Goal: Task Accomplishment & Management: Complete application form

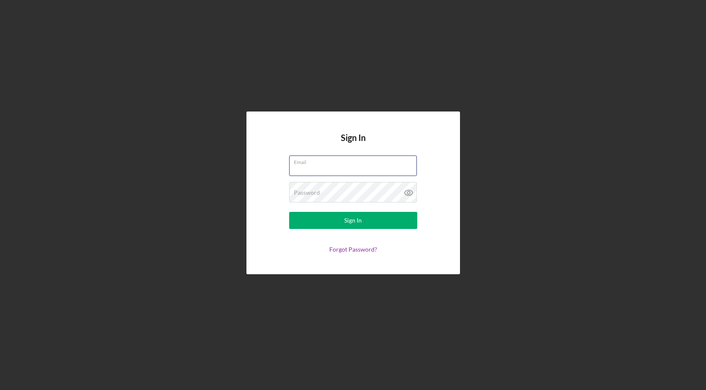
type input "[PERSON_NAME][EMAIL_ADDRESS][DOMAIN_NAME]"
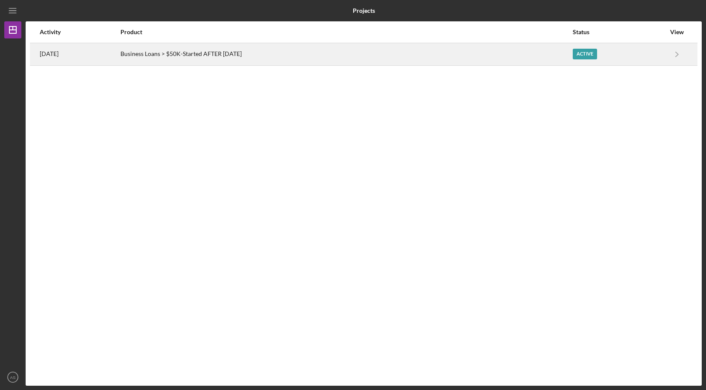
click at [535, 46] on div "Business Loans > $50K-Started AFTER [DATE]" at bounding box center [347, 54] width 452 height 21
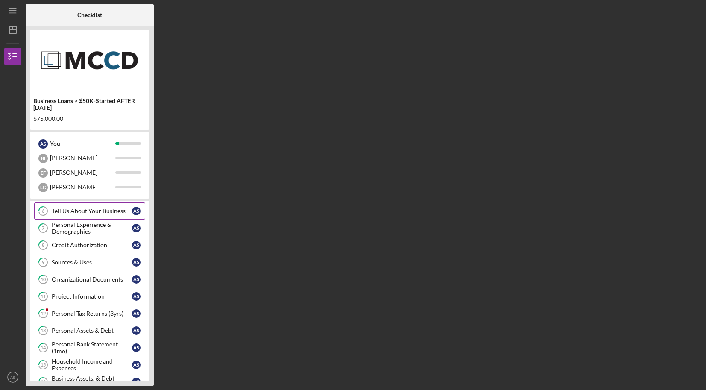
scroll to position [84, 0]
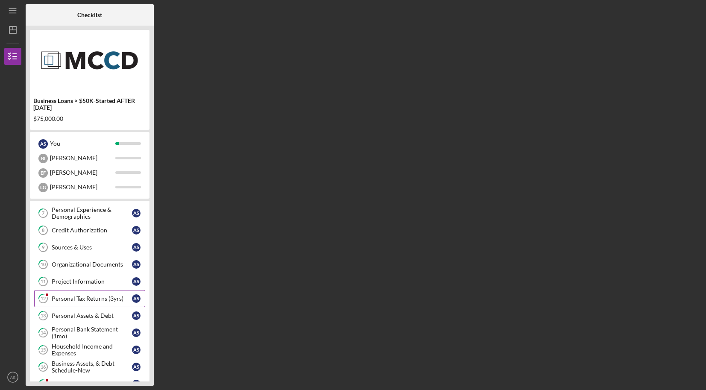
click at [97, 301] on div "Personal Tax Returns (3yrs)" at bounding box center [92, 298] width 80 height 7
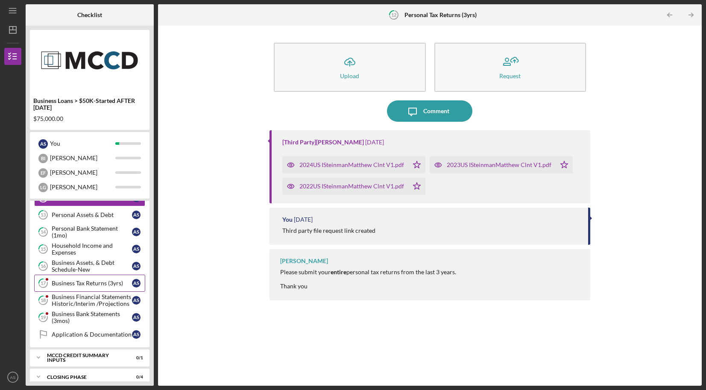
scroll to position [185, 0]
click at [96, 268] on div "Business Assets, & Debt Schedule-New" at bounding box center [92, 266] width 80 height 14
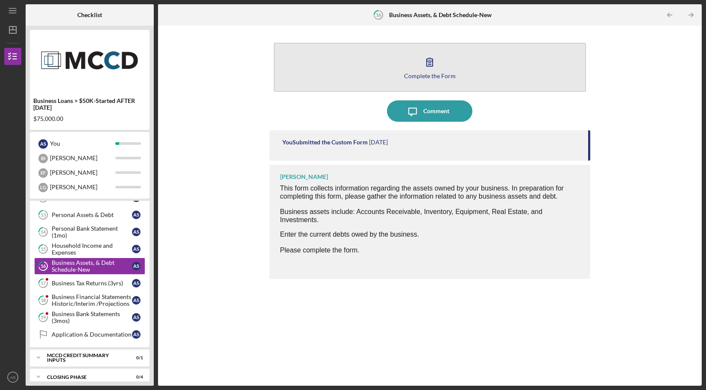
click at [450, 67] on button "Complete the Form Form" at bounding box center [430, 67] width 313 height 49
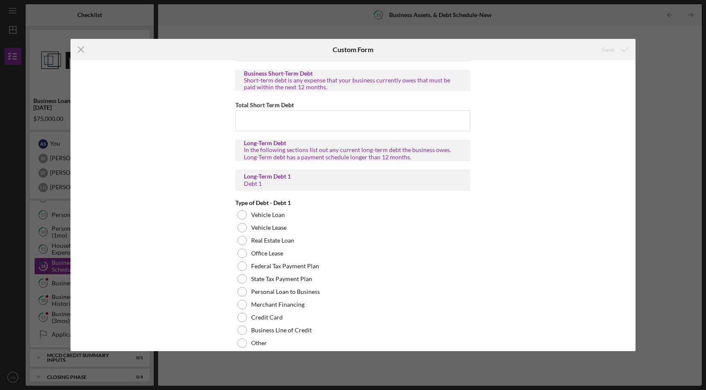
scroll to position [615, 0]
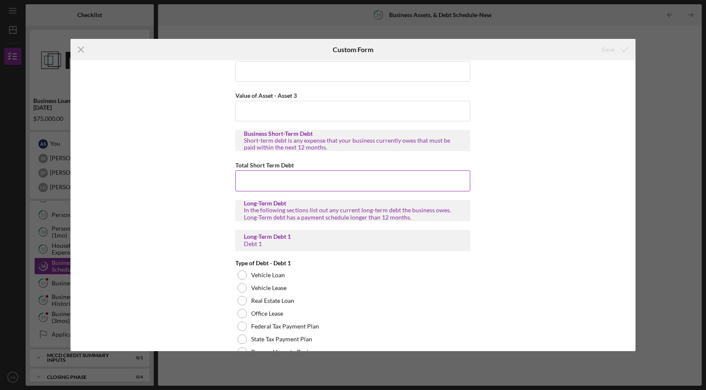
click at [264, 179] on input "Total Short Term Debt" at bounding box center [352, 181] width 235 height 21
paste input "$30,792.96"
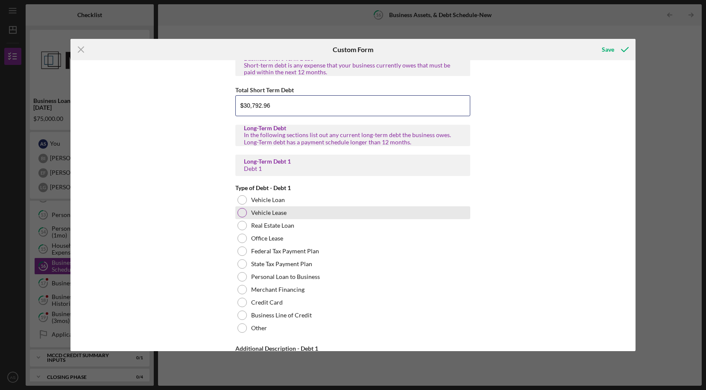
scroll to position [691, 0]
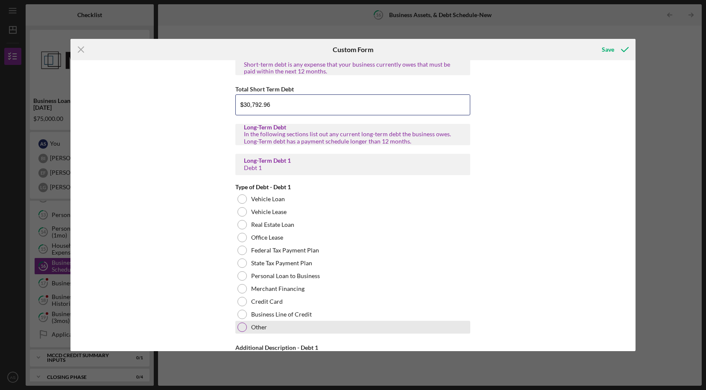
type input "$30,792.96"
click at [293, 325] on div "Other" at bounding box center [352, 327] width 235 height 13
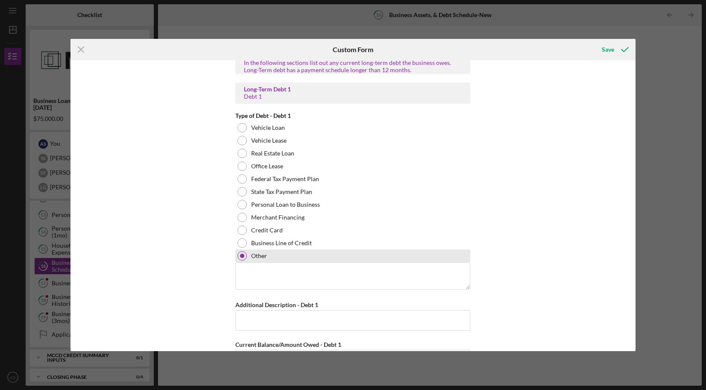
scroll to position [774, 0]
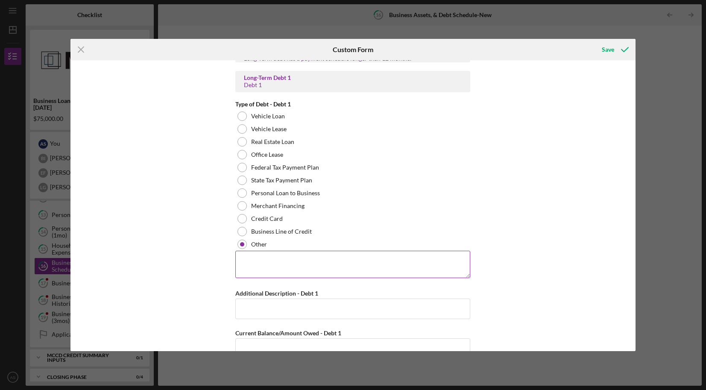
click at [299, 268] on textarea at bounding box center [352, 264] width 235 height 27
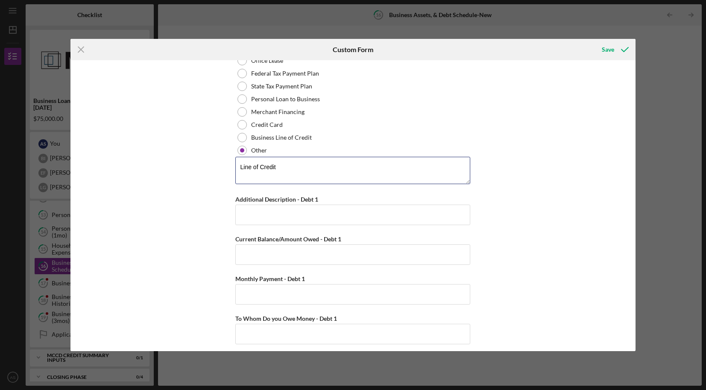
scroll to position [905, 0]
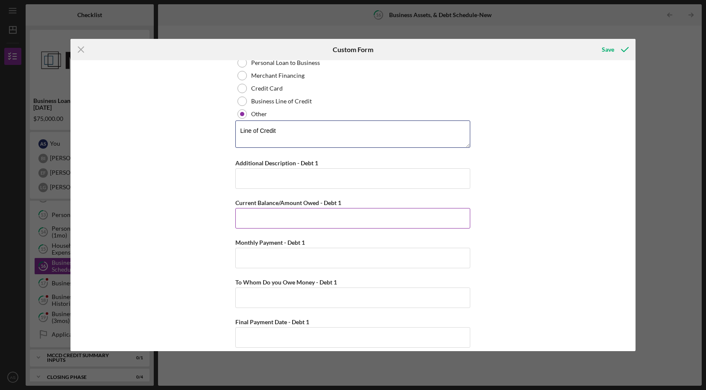
type textarea "Line of Credit"
click at [327, 221] on input "Current Balance/Amount Owed - Debt 1" at bounding box center [352, 218] width 235 height 21
paste input "$30,792.96"
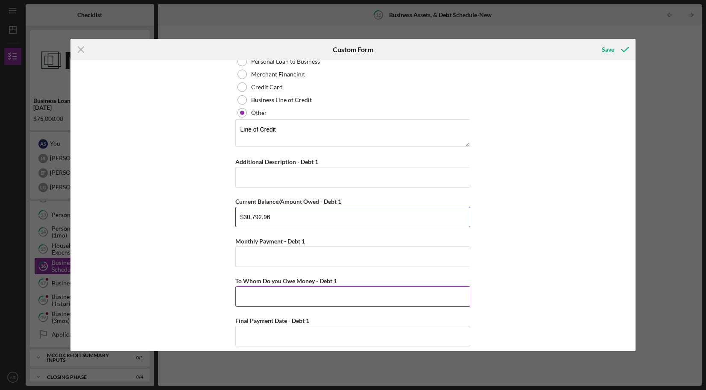
scroll to position [906, 0]
type input "$30,792.96"
click at [347, 292] on input "To Whom Do you Owe Money - Debt 1" at bounding box center [352, 296] width 235 height 21
type input "Bell Bank"
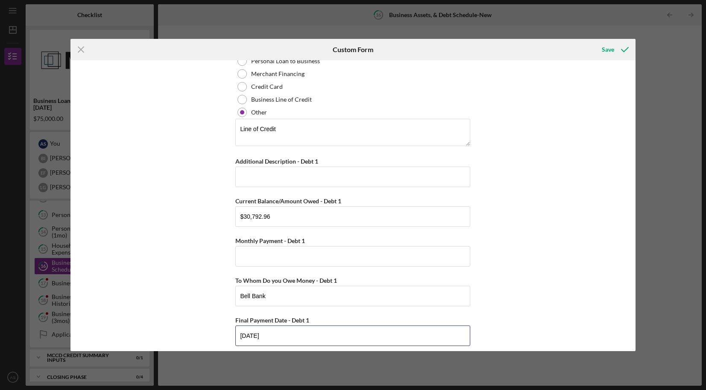
type input "[DATE]"
click at [510, 282] on div "Business Cash on Hand Cash in Checking and Savings $80,000 Accounts Receivable …" at bounding box center [353, 205] width 565 height 291
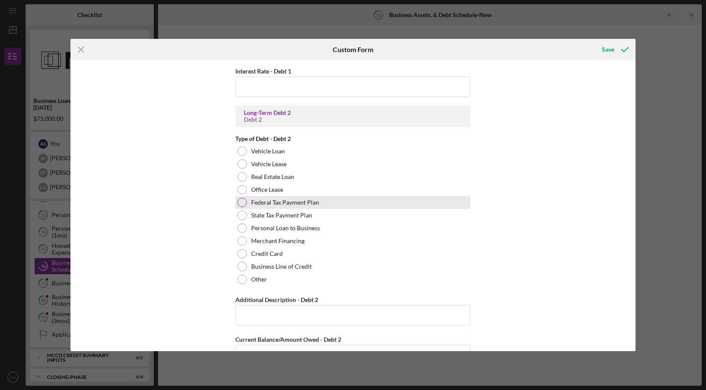
scroll to position [1192, 0]
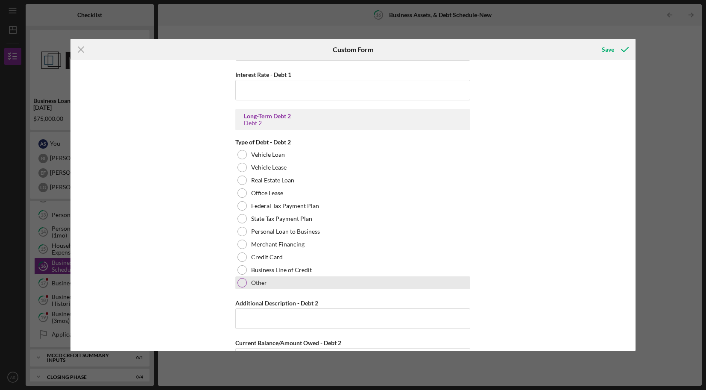
click at [282, 285] on div "Other" at bounding box center [352, 282] width 235 height 13
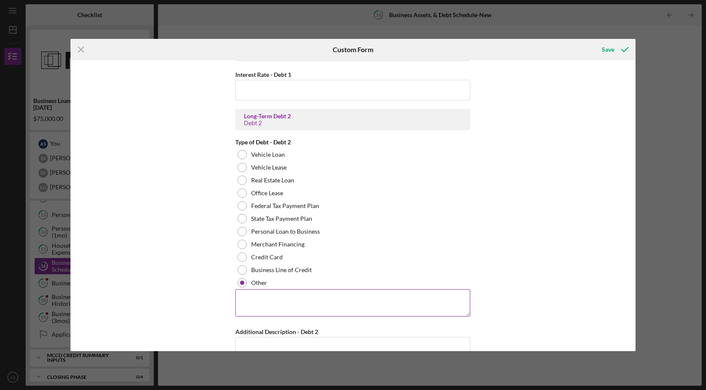
click at [283, 294] on textarea at bounding box center [352, 302] width 235 height 27
type textarea "c"
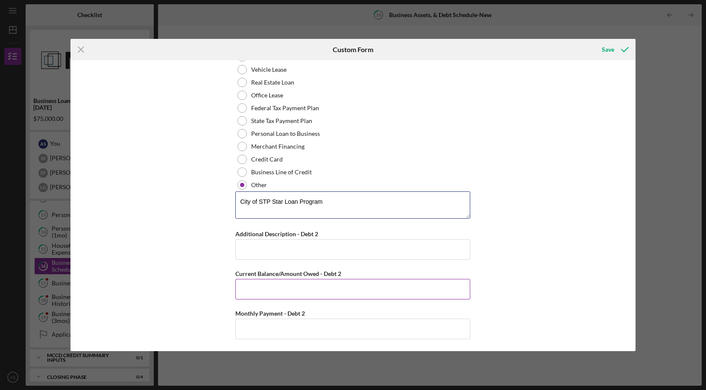
scroll to position [1293, 0]
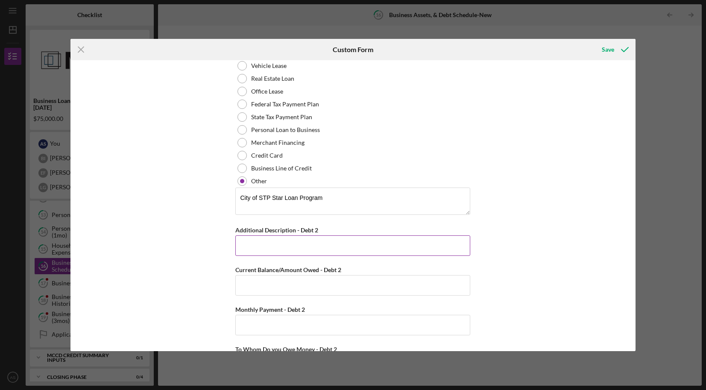
click at [325, 247] on input "Additional Description - Debt 2" at bounding box center [352, 245] width 235 height 21
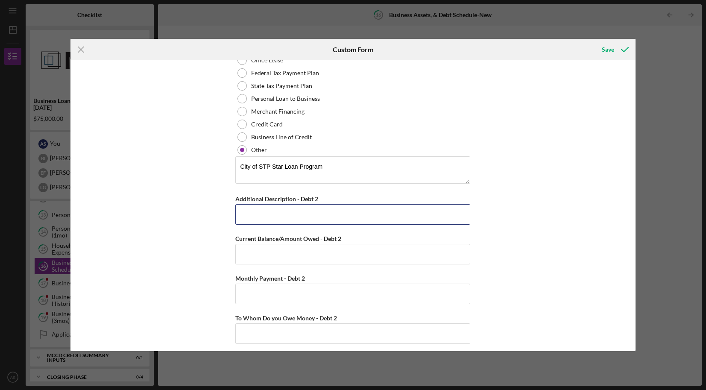
scroll to position [1327, 0]
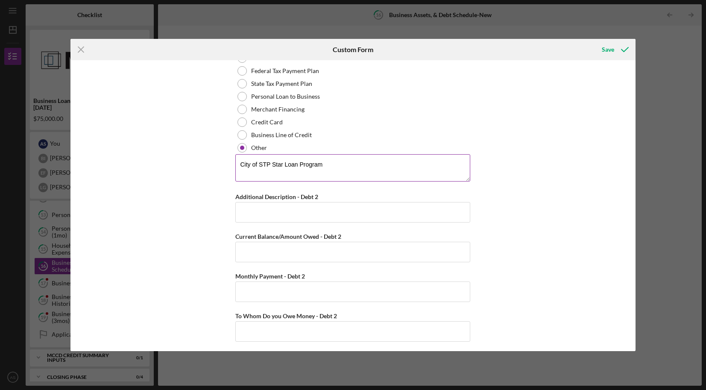
click at [261, 163] on textarea "City of STP Star Loan Program" at bounding box center [352, 167] width 235 height 27
type textarea "City of Saint [PERSON_NAME] Star Loan Program"
click at [284, 258] on input "Current Balance/Amount Owed - Debt 2" at bounding box center [352, 252] width 235 height 21
paste input "$36,874.98"
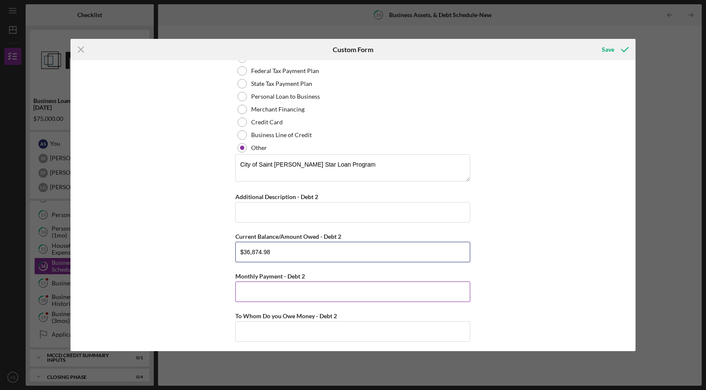
scroll to position [1388, 0]
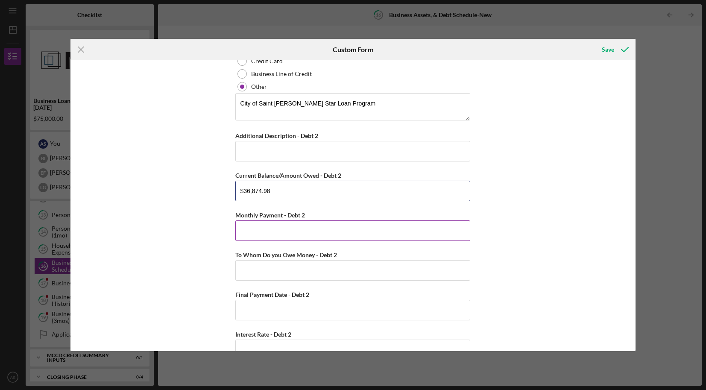
type input "$36,874.98"
click at [317, 231] on input "Monthly Payment - Debt 2" at bounding box center [352, 230] width 235 height 21
type input "$670"
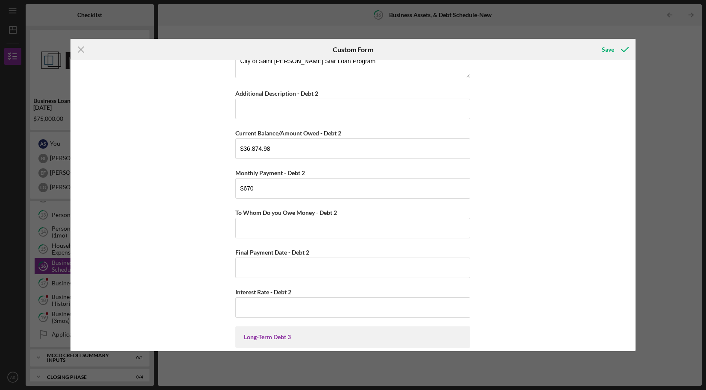
scroll to position [1437, 0]
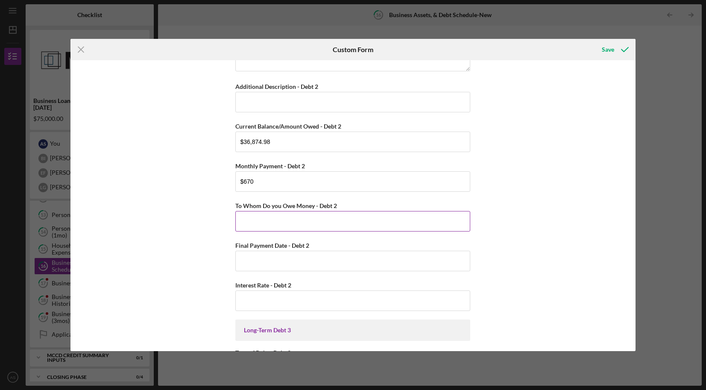
click at [349, 220] on input "To Whom Do you Owe Money - Debt 2" at bounding box center [352, 221] width 235 height 21
type input "City of [GEOGRAPHIC_DATA][PERSON_NAME]"
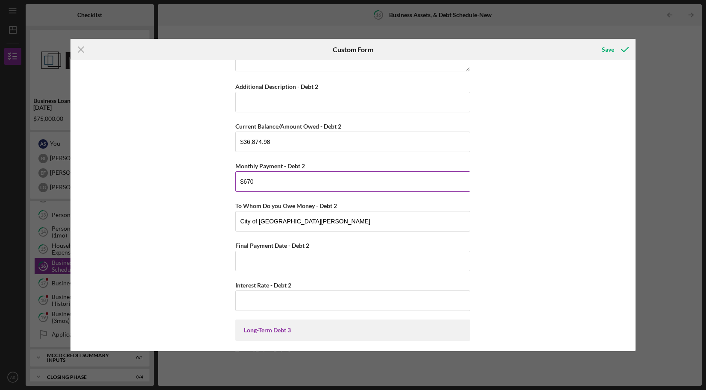
click at [254, 179] on input "$670" at bounding box center [352, 181] width 235 height 21
type input "$643"
click at [279, 263] on input "Final Payment Date - Debt 2" at bounding box center [352, 261] width 235 height 21
type input "[DATE]"
click at [341, 300] on input "Interest Rate - Debt 2" at bounding box center [352, 301] width 235 height 21
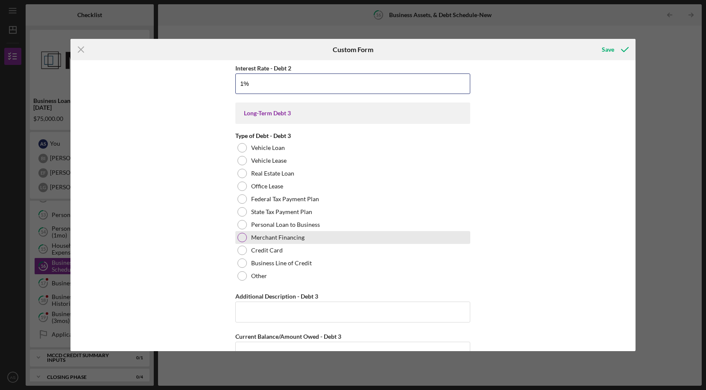
scroll to position [1691, 0]
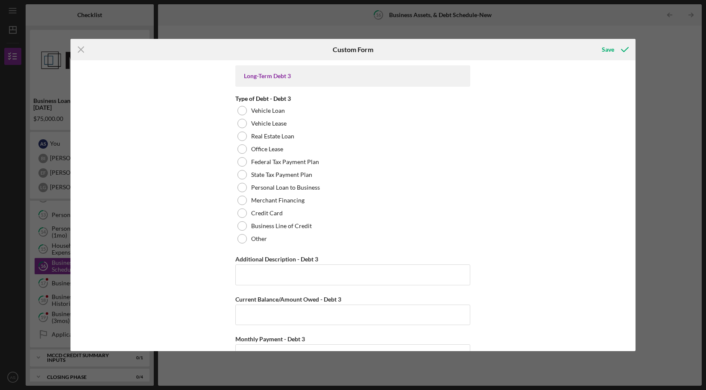
type input "1.00000%"
click at [255, 241] on label "Other" at bounding box center [259, 238] width 16 height 7
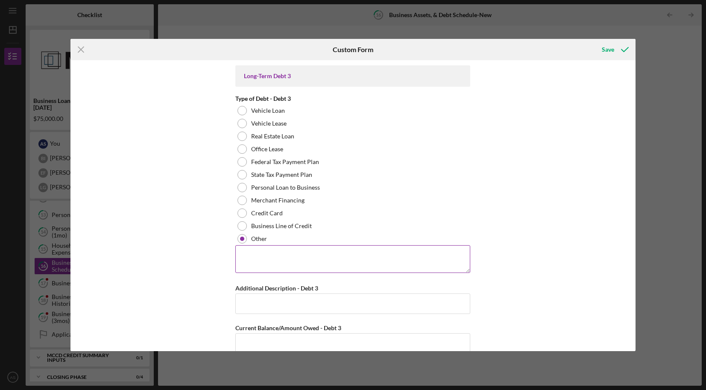
click at [267, 250] on textarea at bounding box center [352, 258] width 235 height 27
type textarea "EIDL loan"
click at [287, 307] on input "Additional Description - Debt 3" at bounding box center [352, 304] width 235 height 21
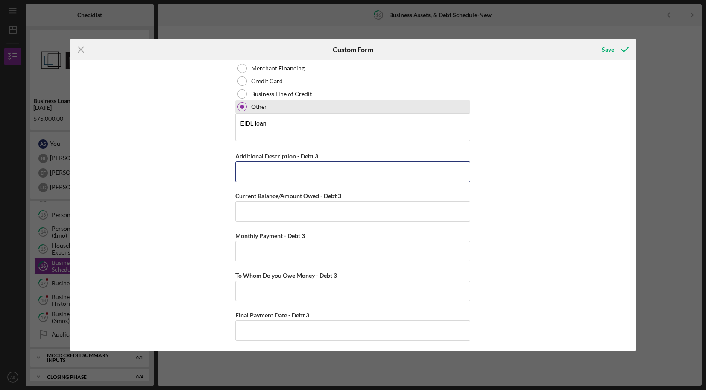
scroll to position [1833, 0]
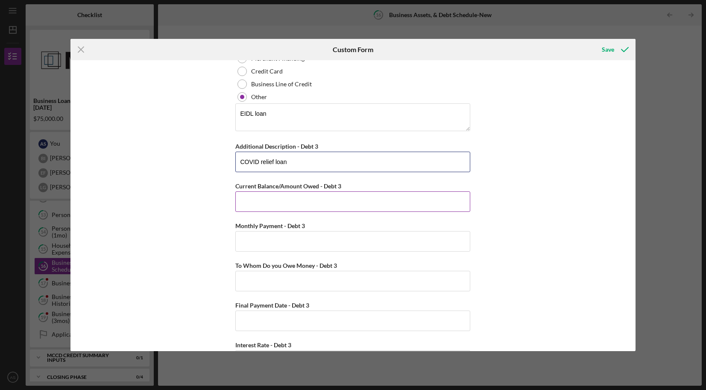
type input "COVID relief loan"
click at [341, 198] on input "Current Balance/Amount Owed - Debt 3" at bounding box center [352, 201] width 235 height 21
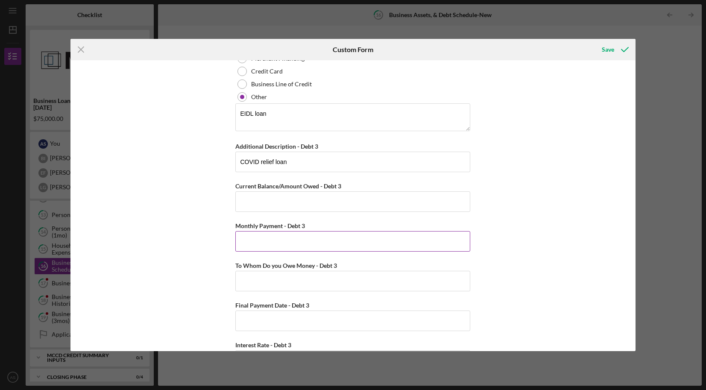
click at [326, 242] on input "Monthly Payment - Debt 3" at bounding box center [352, 241] width 235 height 21
type input "$731"
click at [271, 287] on input "To Whom Do you Owe Money - Debt 3" at bounding box center [352, 281] width 235 height 21
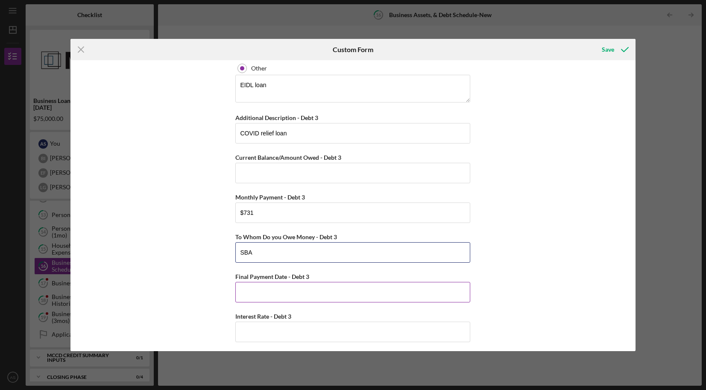
scroll to position [1865, 0]
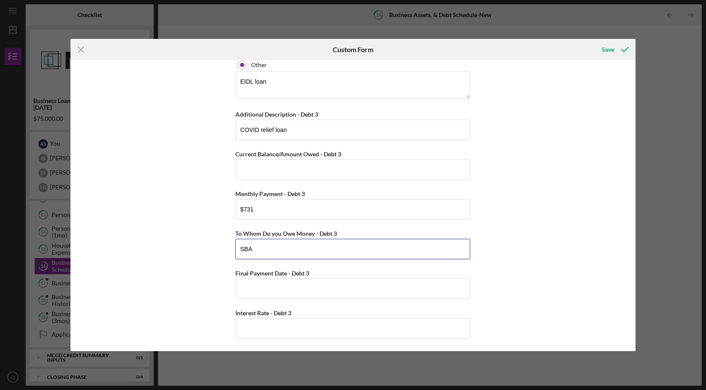
type input "SBA"
click at [137, 269] on div "Business Cash on Hand Cash in Checking and Savings $80,000 Accounts Receivable …" at bounding box center [353, 205] width 565 height 291
click at [605, 50] on div "Save" at bounding box center [608, 49] width 12 height 17
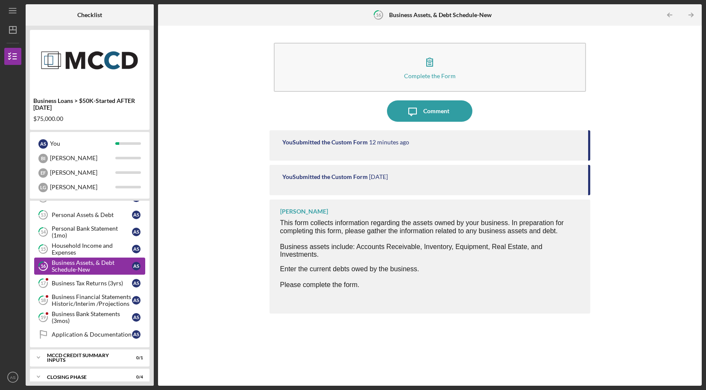
click at [79, 270] on div "Business Assets, & Debt Schedule-New" at bounding box center [92, 266] width 80 height 14
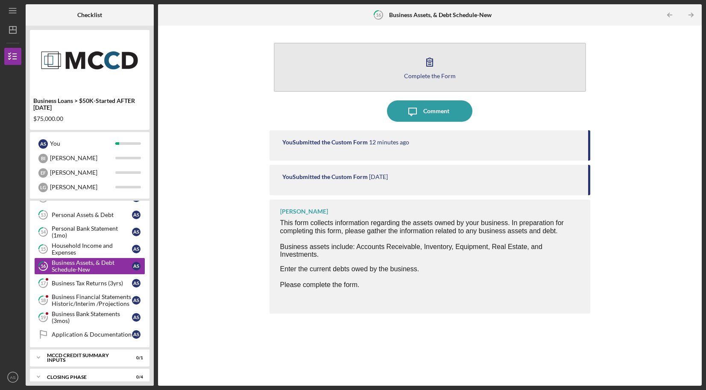
click at [469, 77] on button "Complete the Form Form" at bounding box center [430, 67] width 313 height 49
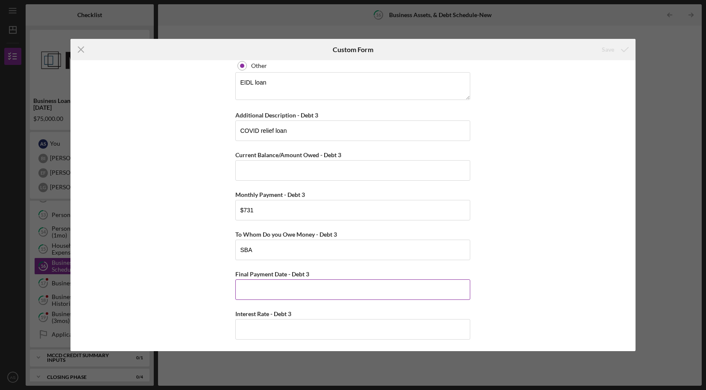
scroll to position [1865, 0]
click at [292, 328] on input "Interest Rate - Debt 3" at bounding box center [352, 328] width 235 height 21
type input "3.75000%"
click at [540, 224] on div "Business Cash on Hand Cash in Checking and Savings $80,000 Accounts Receivable …" at bounding box center [353, 205] width 565 height 291
click at [269, 284] on input "Final Payment Date - Debt 3" at bounding box center [352, 289] width 235 height 21
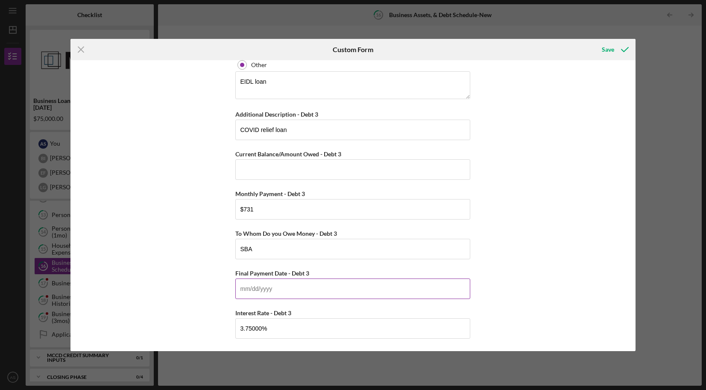
paste input "[DATE]"
type input "[DATE]"
click at [616, 53] on icon "submit" at bounding box center [624, 49] width 21 height 21
